Goal: Find specific page/section: Find specific page/section

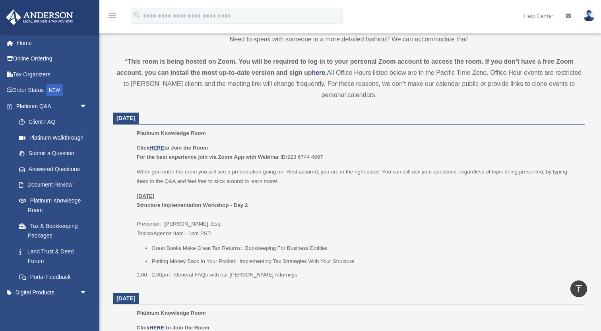
scroll to position [260, 0]
click at [159, 144] on u "HERE" at bounding box center [156, 147] width 15 height 6
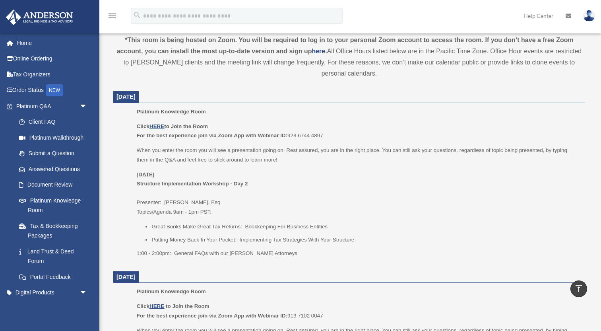
scroll to position [277, 0]
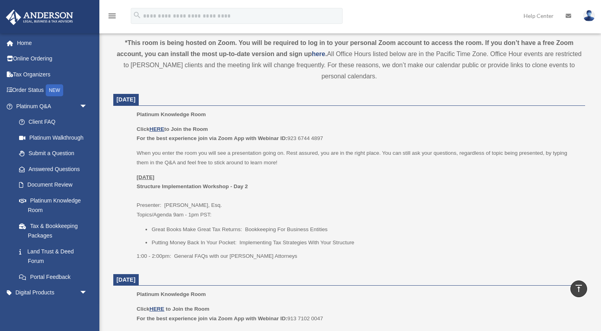
click at [118, 234] on dd "Platinum Knowledge Room Click HERE to Join the Room For the best experience joi…" at bounding box center [349, 188] width 472 height 156
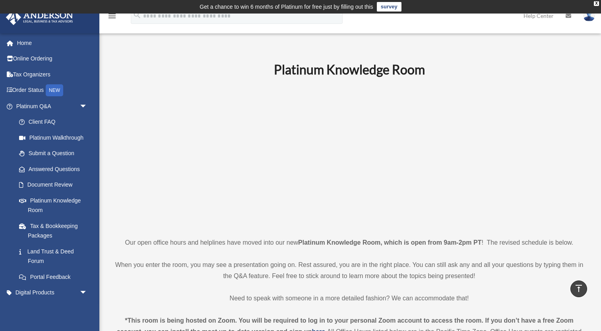
scroll to position [0, 0]
click at [156, 191] on p at bounding box center [349, 157] width 472 height 138
click at [69, 153] on link "Submit a Question" at bounding box center [55, 153] width 88 height 16
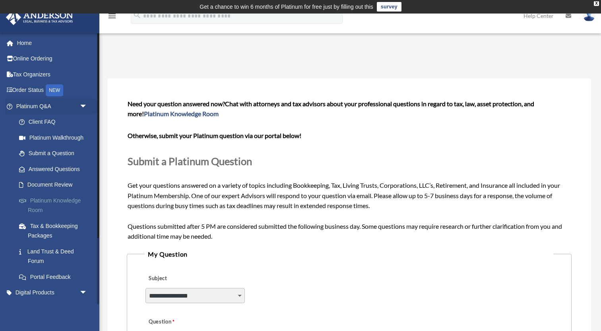
click at [65, 207] on link "Platinum Knowledge Room" at bounding box center [55, 204] width 88 height 25
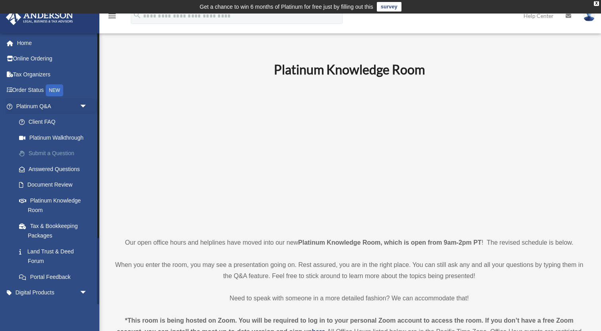
click at [56, 151] on link "Submit a Question" at bounding box center [55, 153] width 88 height 16
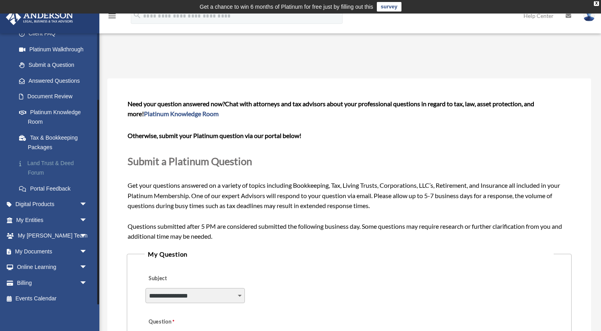
scroll to position [87, 0]
click at [85, 231] on span "arrow_drop_down" at bounding box center [87, 237] width 16 height 16
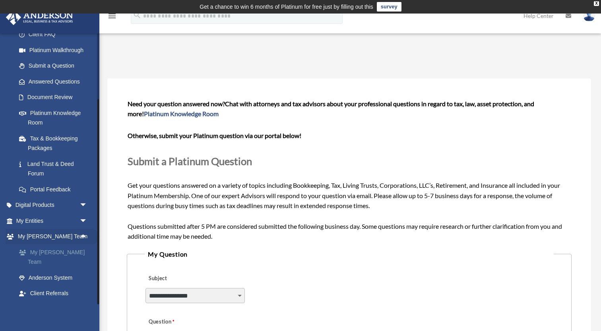
click at [63, 252] on link "My [PERSON_NAME] Team" at bounding box center [55, 256] width 88 height 25
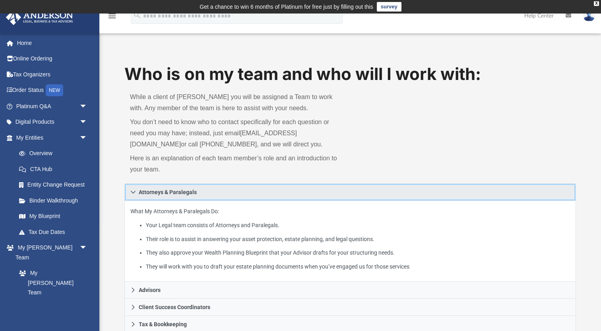
click at [135, 192] on icon at bounding box center [133, 192] width 6 height 6
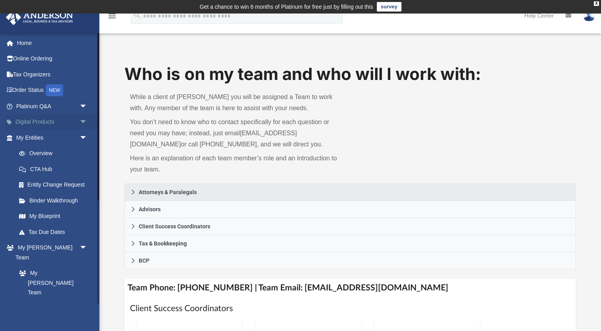
click at [84, 122] on span "arrow_drop_down" at bounding box center [87, 122] width 16 height 16
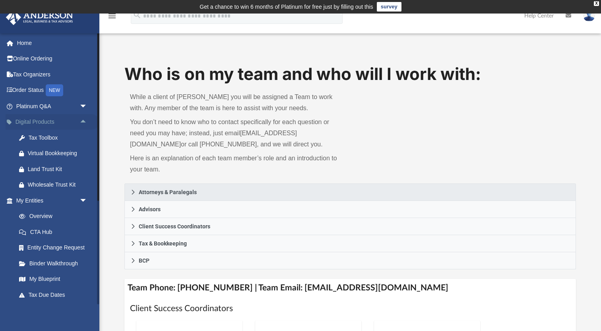
click at [84, 122] on span "arrow_drop_up" at bounding box center [87, 122] width 16 height 16
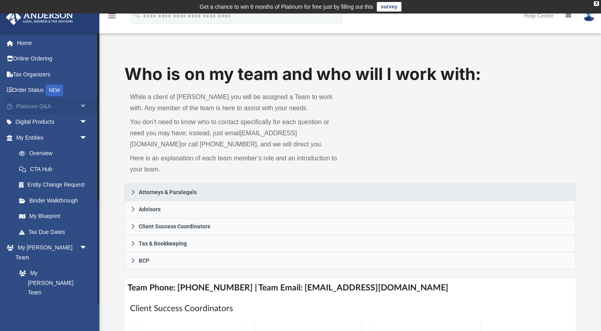
click at [85, 103] on span "arrow_drop_down" at bounding box center [87, 106] width 16 height 16
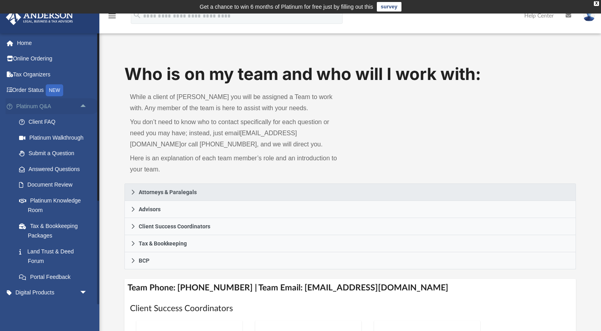
click at [85, 103] on span "arrow_drop_up" at bounding box center [87, 106] width 16 height 16
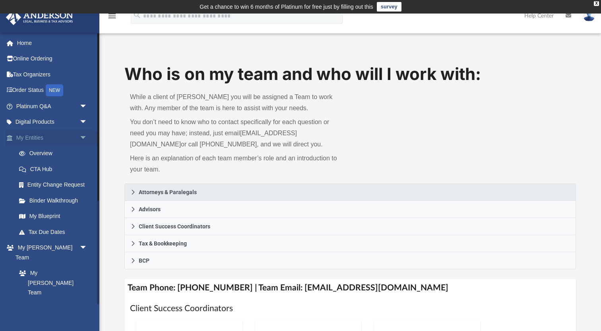
click at [82, 134] on span "arrow_drop_down" at bounding box center [87, 138] width 16 height 16
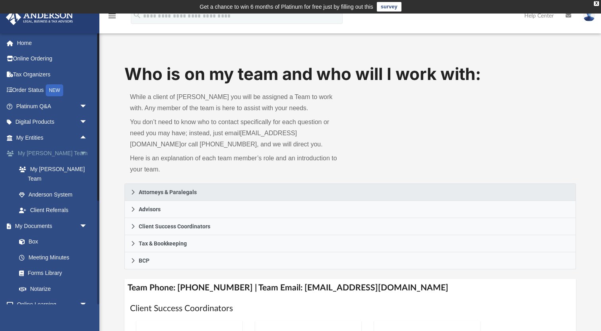
click at [84, 150] on span "arrow_drop_down" at bounding box center [87, 153] width 16 height 16
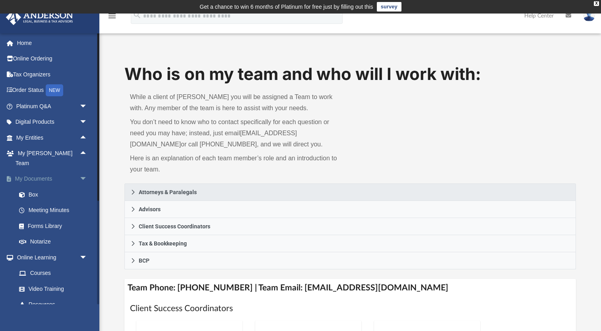
click at [84, 171] on span "arrow_drop_down" at bounding box center [87, 179] width 16 height 16
click at [84, 186] on span "arrow_drop_down" at bounding box center [87, 194] width 16 height 16
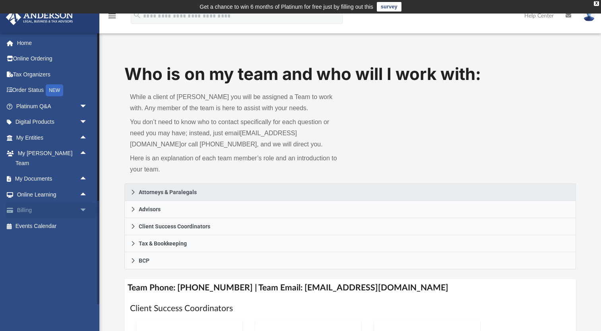
click at [83, 202] on span "arrow_drop_down" at bounding box center [87, 210] width 16 height 16
click at [83, 202] on span "arrow_drop_up" at bounding box center [87, 210] width 16 height 16
click at [24, 43] on link "Home" at bounding box center [53, 43] width 94 height 16
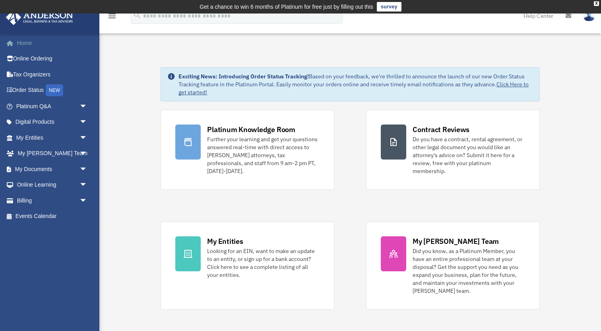
click at [23, 43] on link "Home" at bounding box center [53, 43] width 94 height 16
click at [595, 2] on div "X" at bounding box center [596, 3] width 5 height 5
